Goal: Task Accomplishment & Management: Use online tool/utility

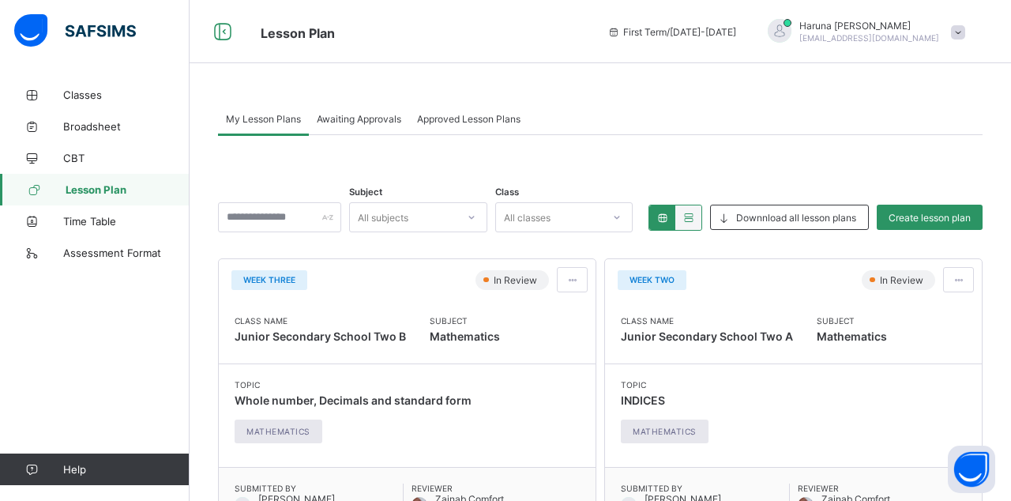
click at [569, 278] on span at bounding box center [572, 280] width 13 height 12
click at [529, 338] on span "Edit lesson plan" at bounding box center [527, 338] width 82 height 12
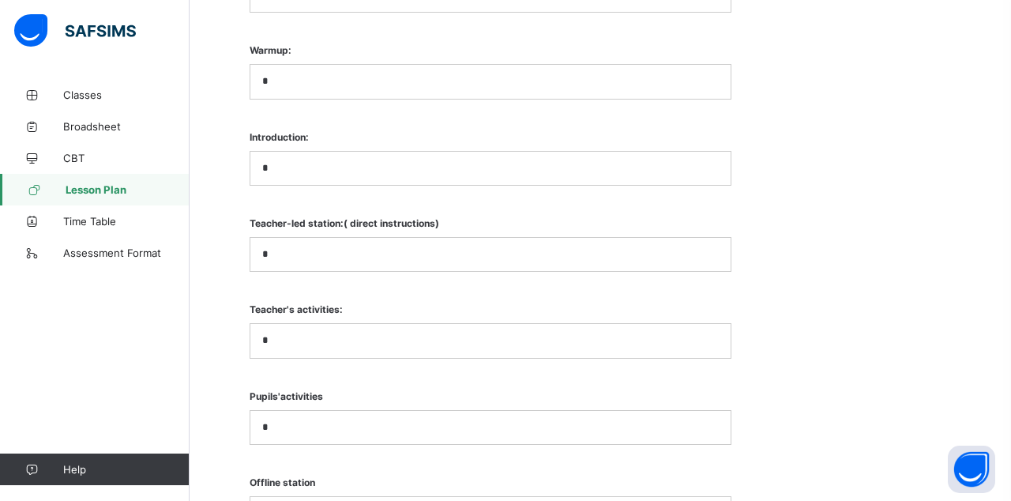
scroll to position [1950, 0]
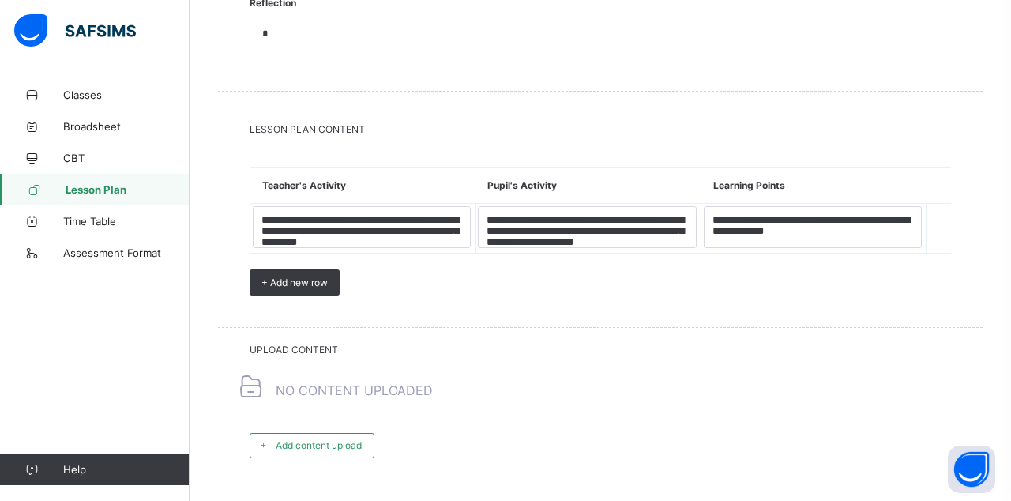
click at [313, 433] on div "Add content upload" at bounding box center [312, 445] width 125 height 25
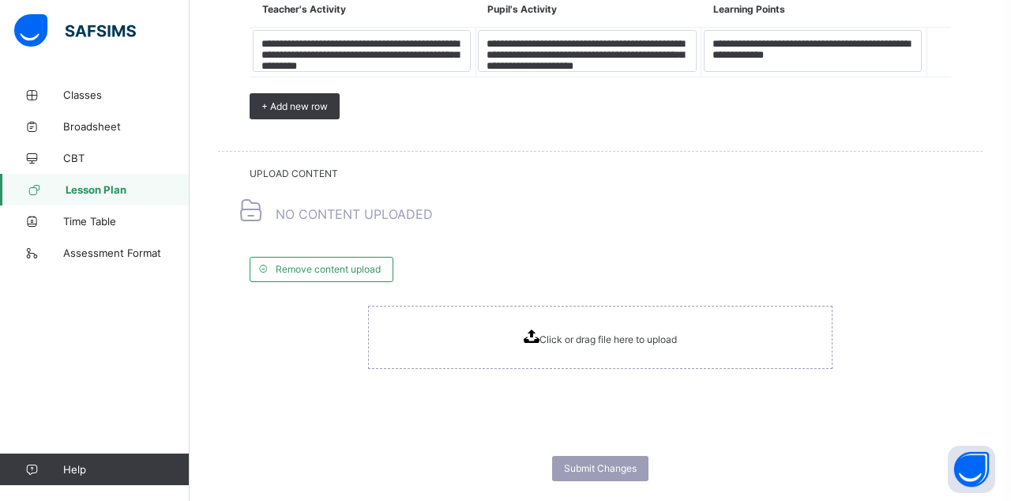
scroll to position [2124, 0]
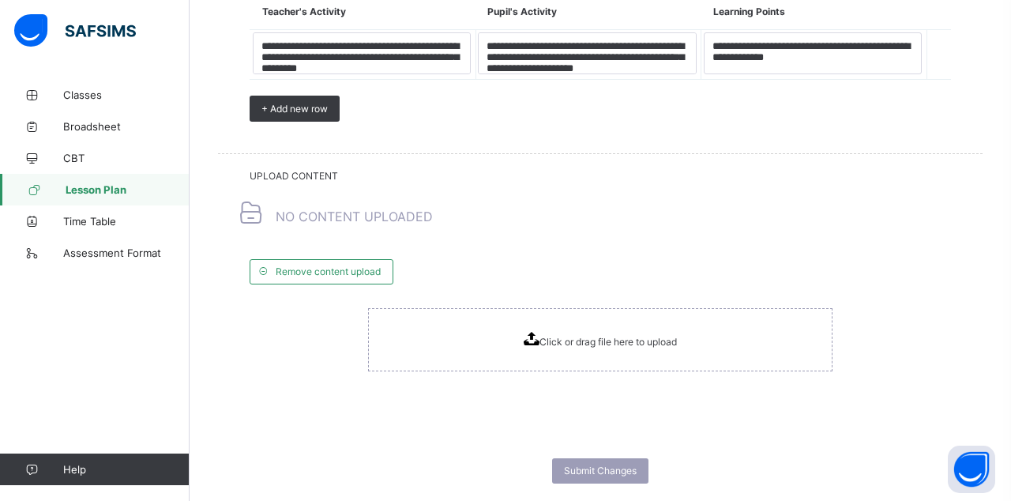
click at [561, 336] on span "Click or drag file here to upload" at bounding box center [608, 342] width 137 height 12
click at [615, 458] on div "Submit Changes" at bounding box center [600, 470] width 96 height 25
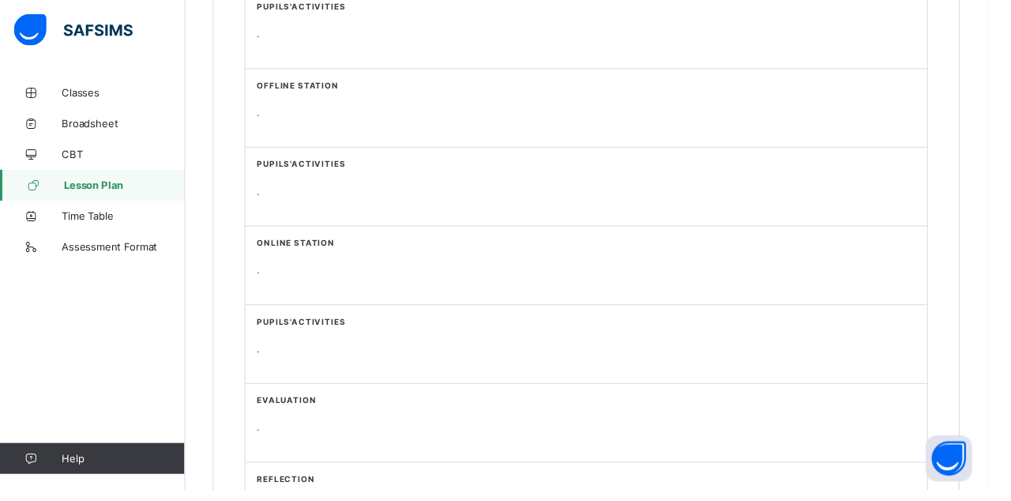
scroll to position [1402, 0]
